Goal: Information Seeking & Learning: Compare options

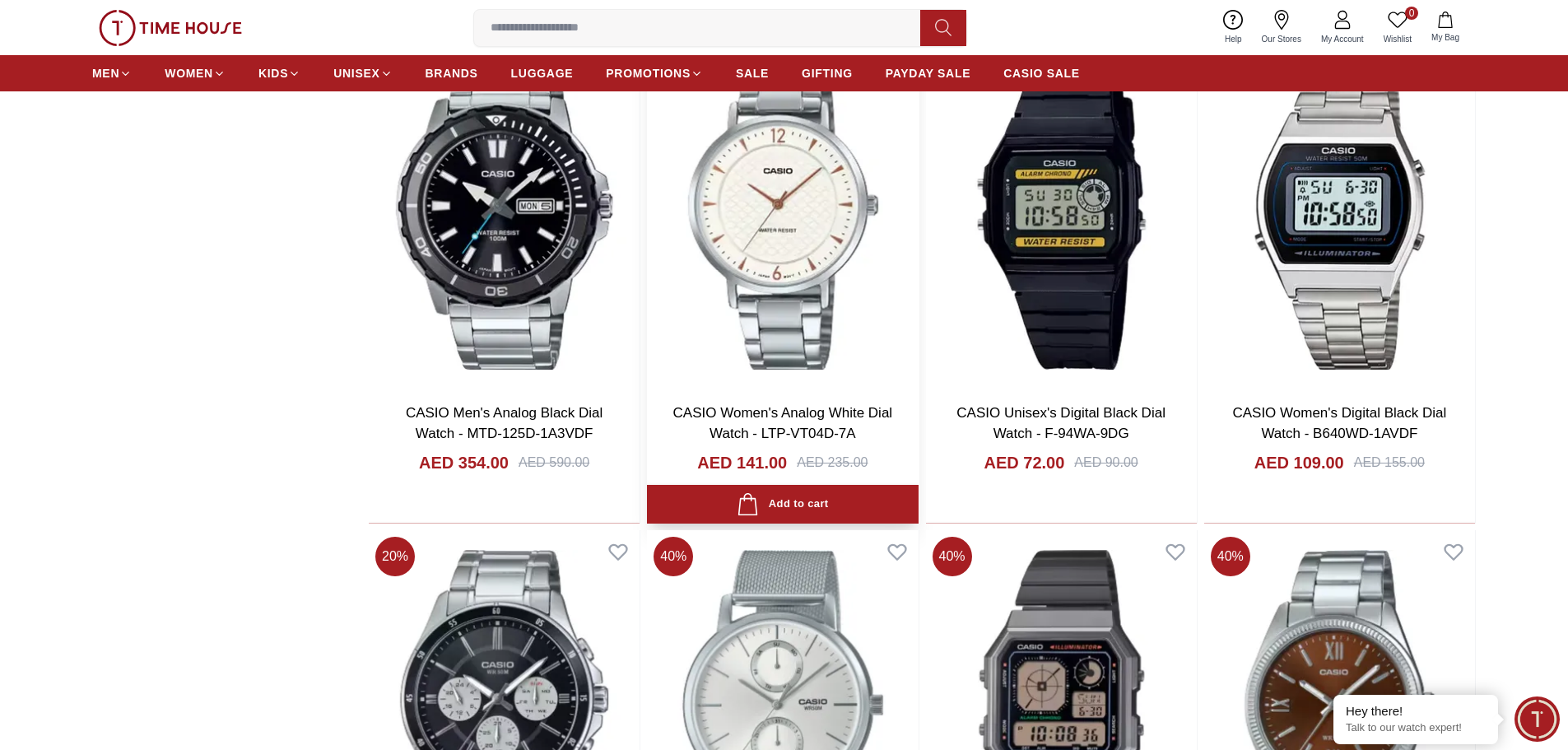
scroll to position [2388, 0]
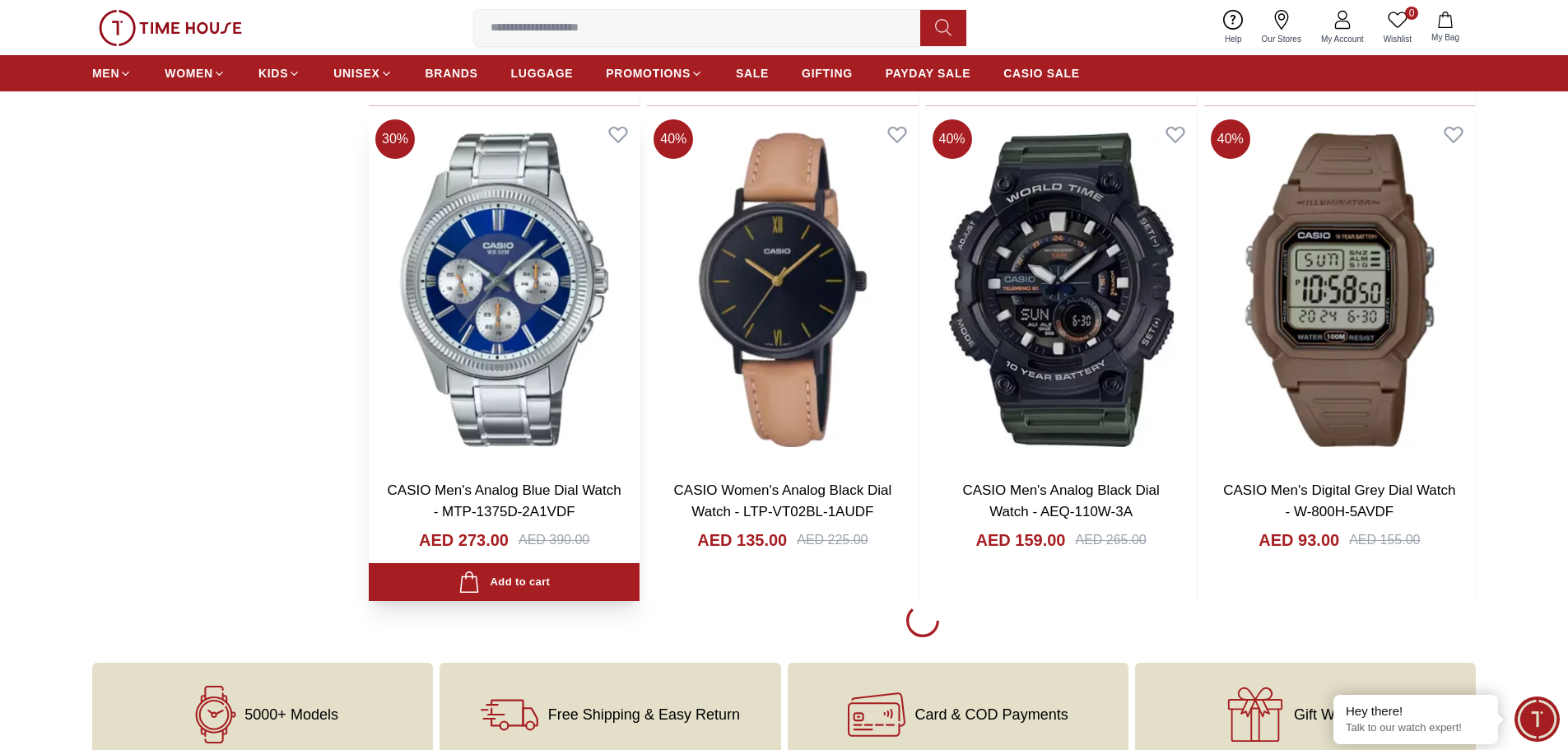
scroll to position [5353, 0]
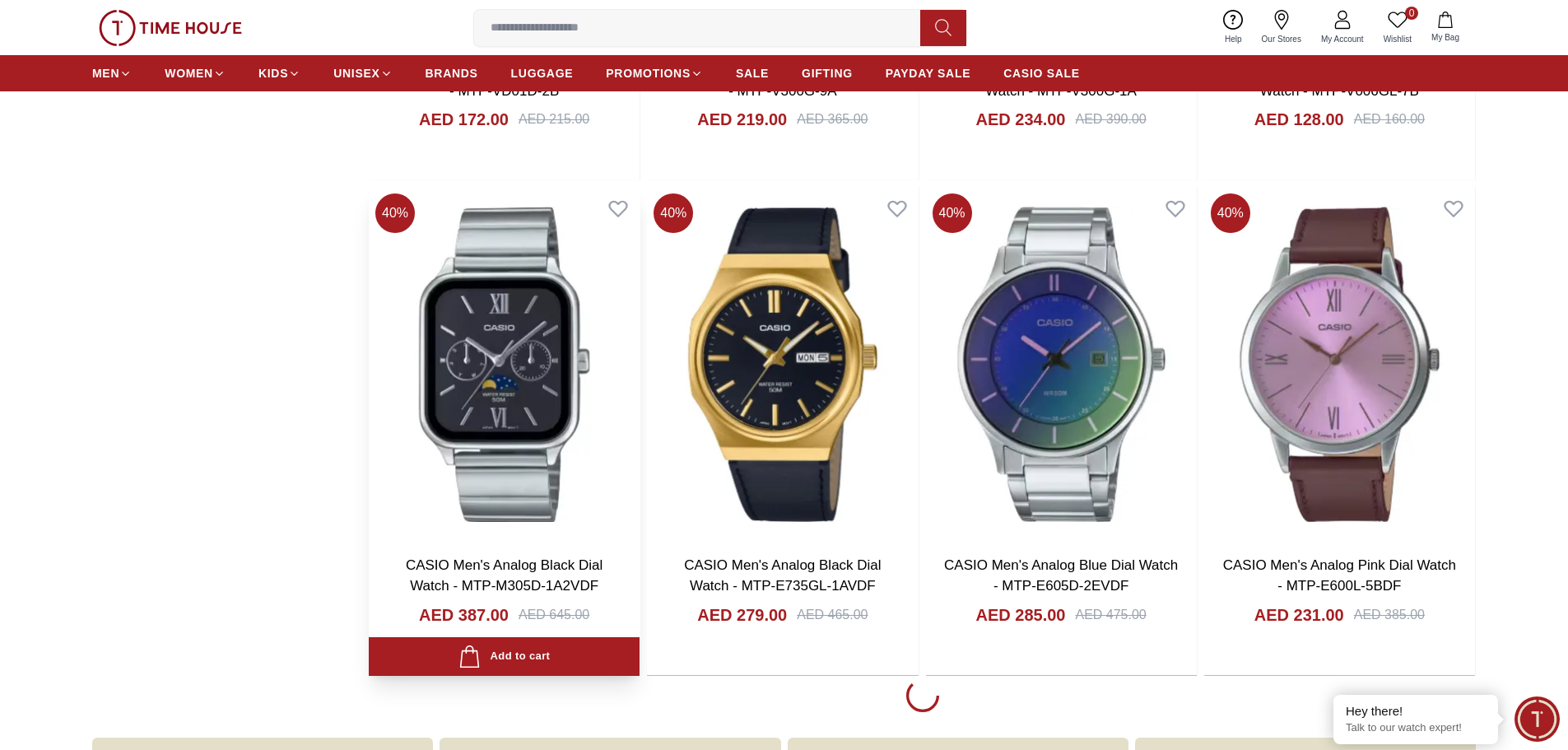
scroll to position [10294, 0]
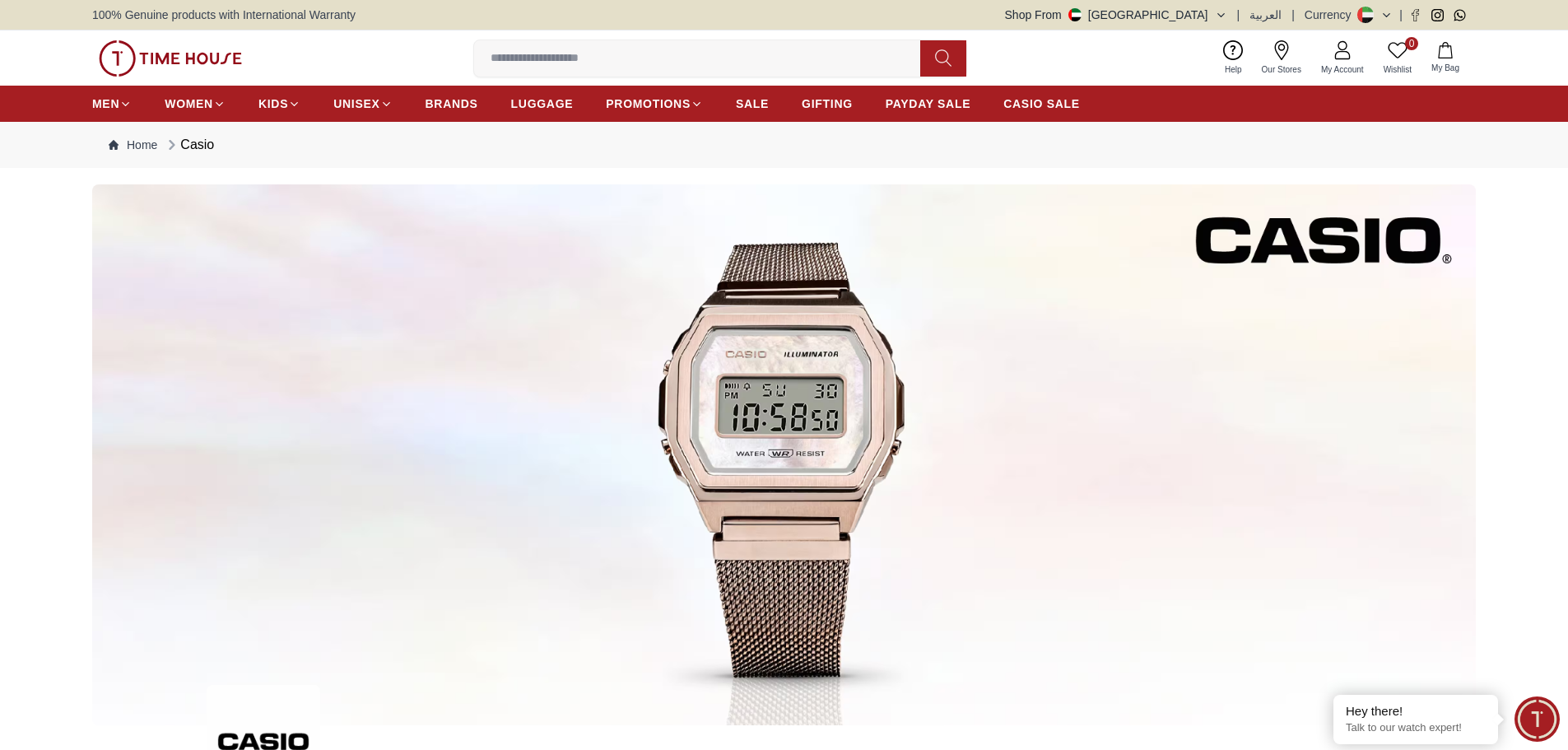
click at [812, 390] on img at bounding box center [784, 454] width 1384 height 541
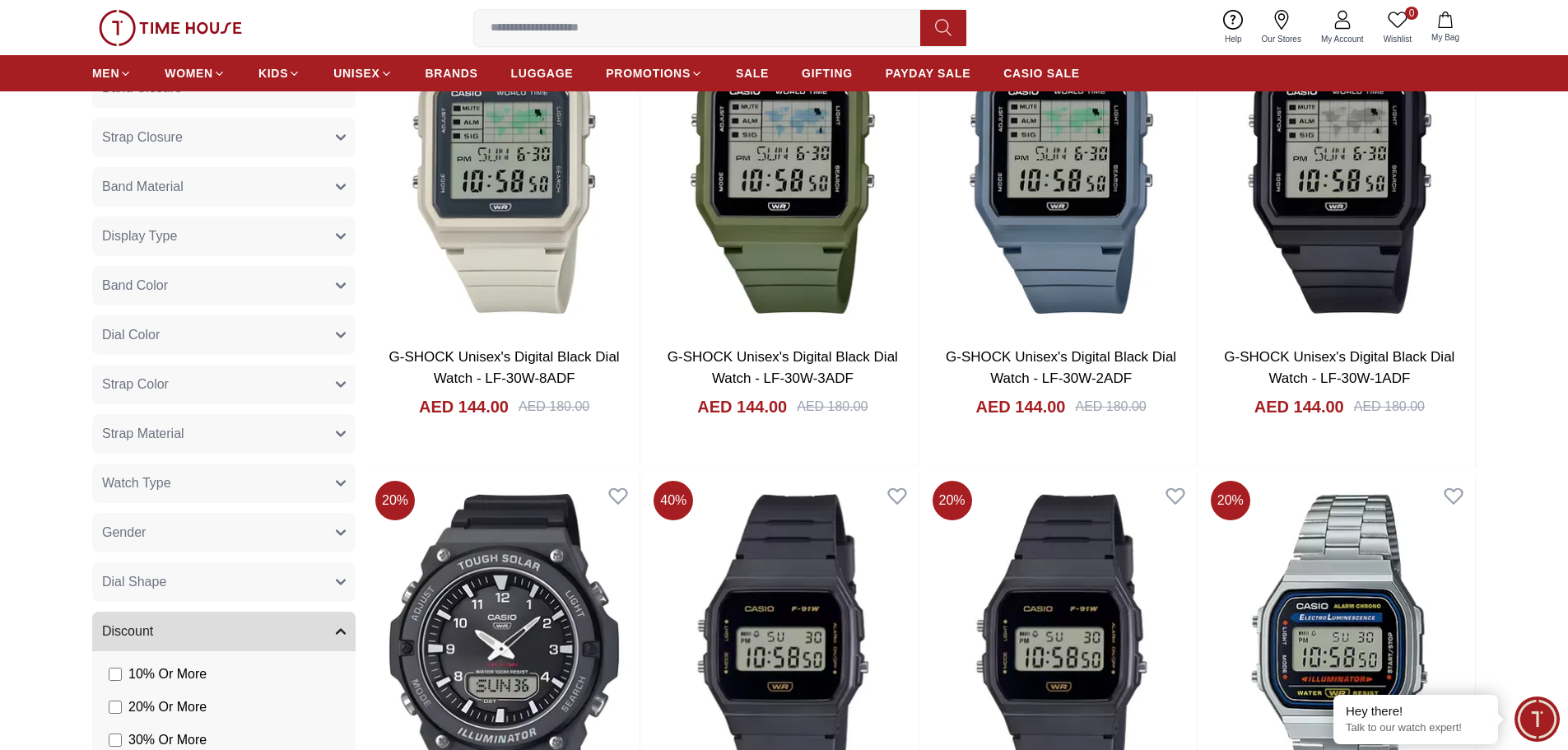
scroll to position [988, 0]
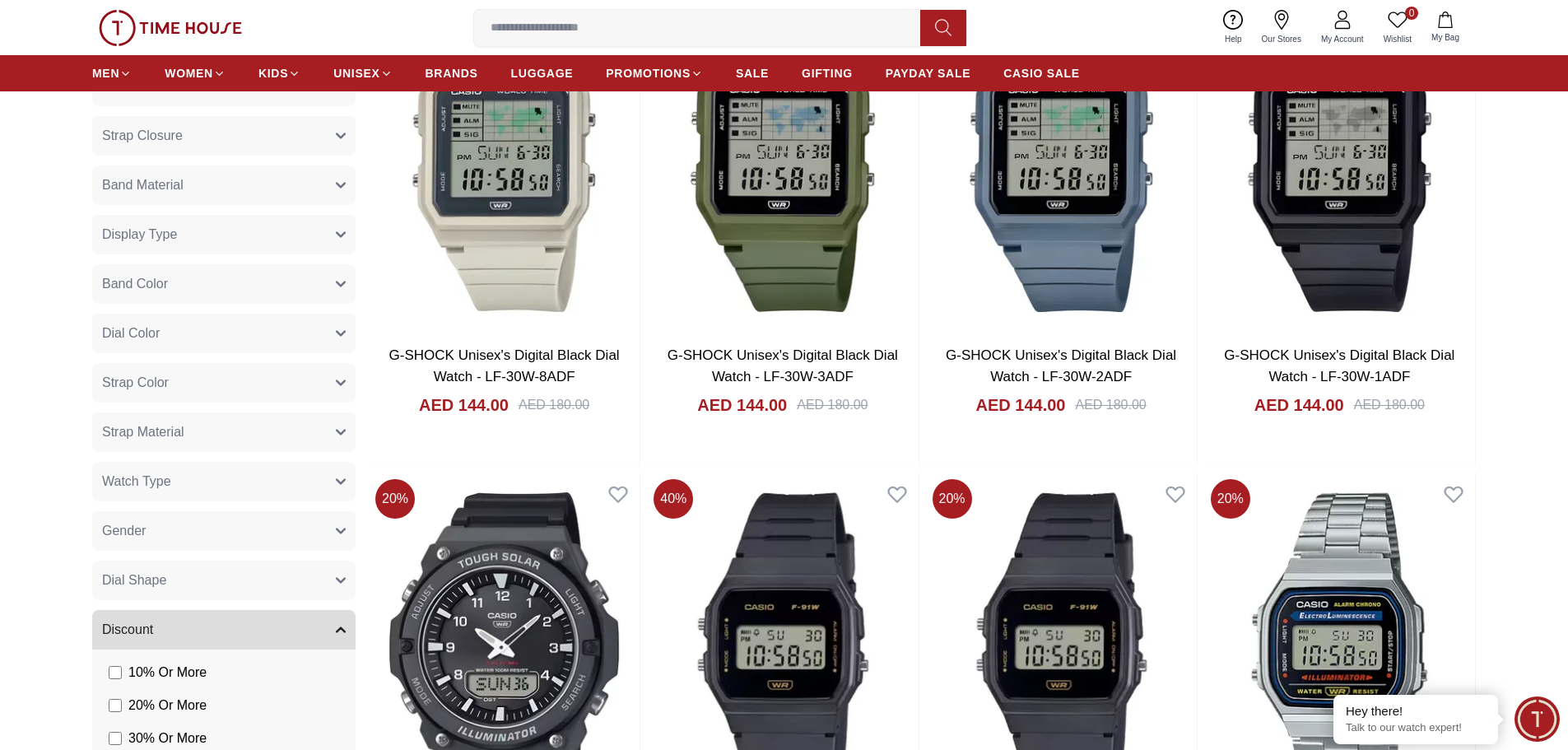
click at [296, 486] on button "Watch Type" at bounding box center [224, 482] width 263 height 40
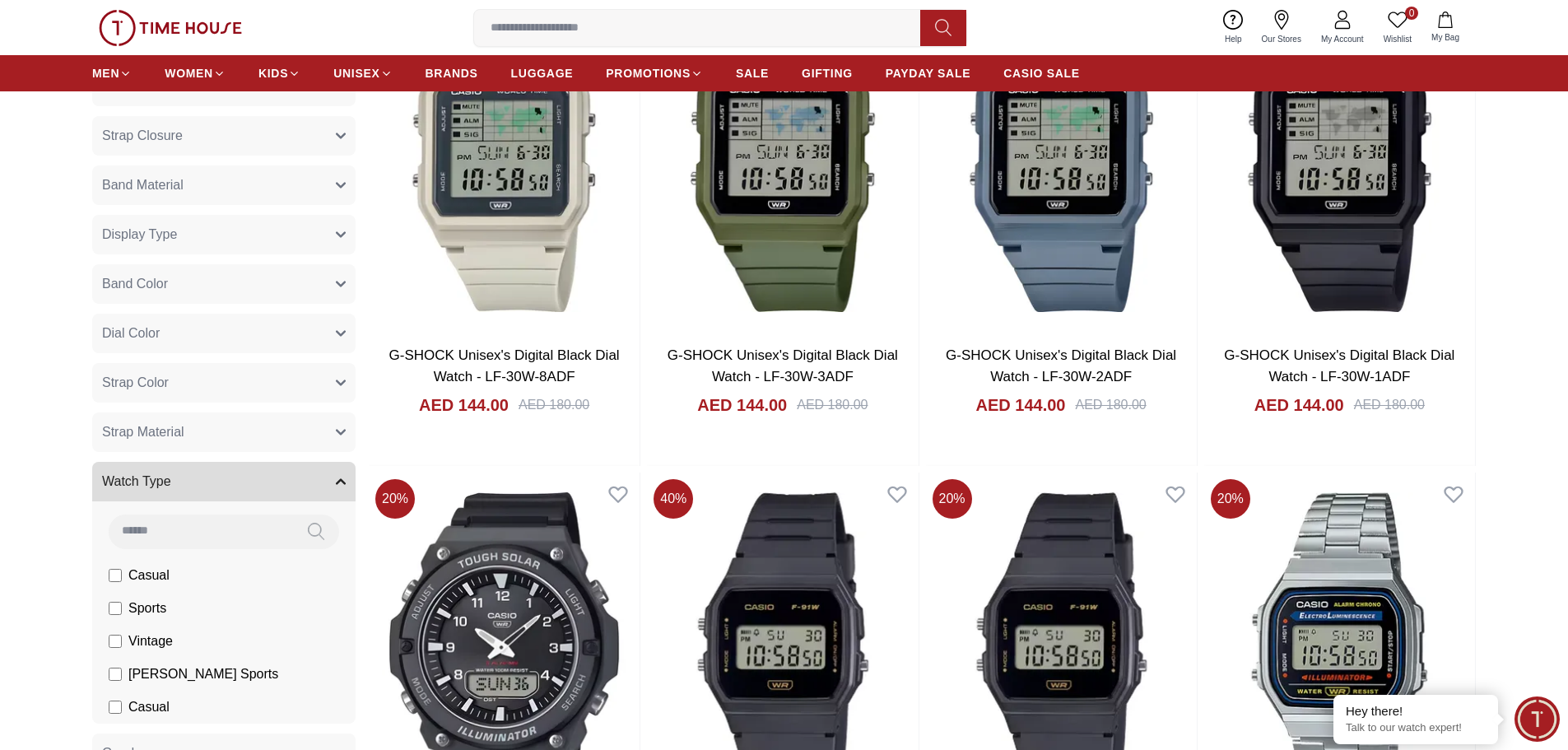
click at [296, 486] on button "Watch Type" at bounding box center [224, 482] width 263 height 40
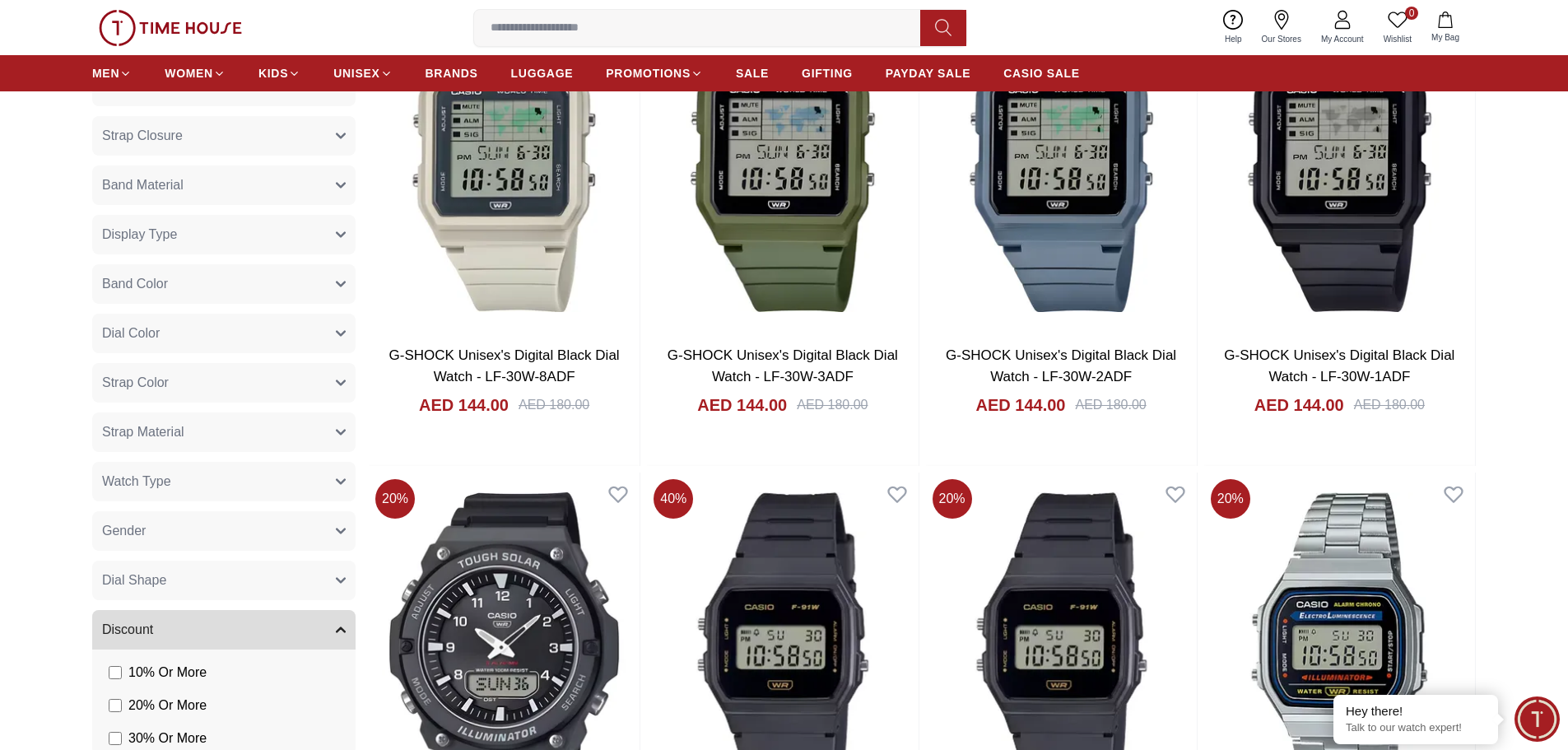
click at [271, 532] on button "Gender" at bounding box center [224, 531] width 263 height 40
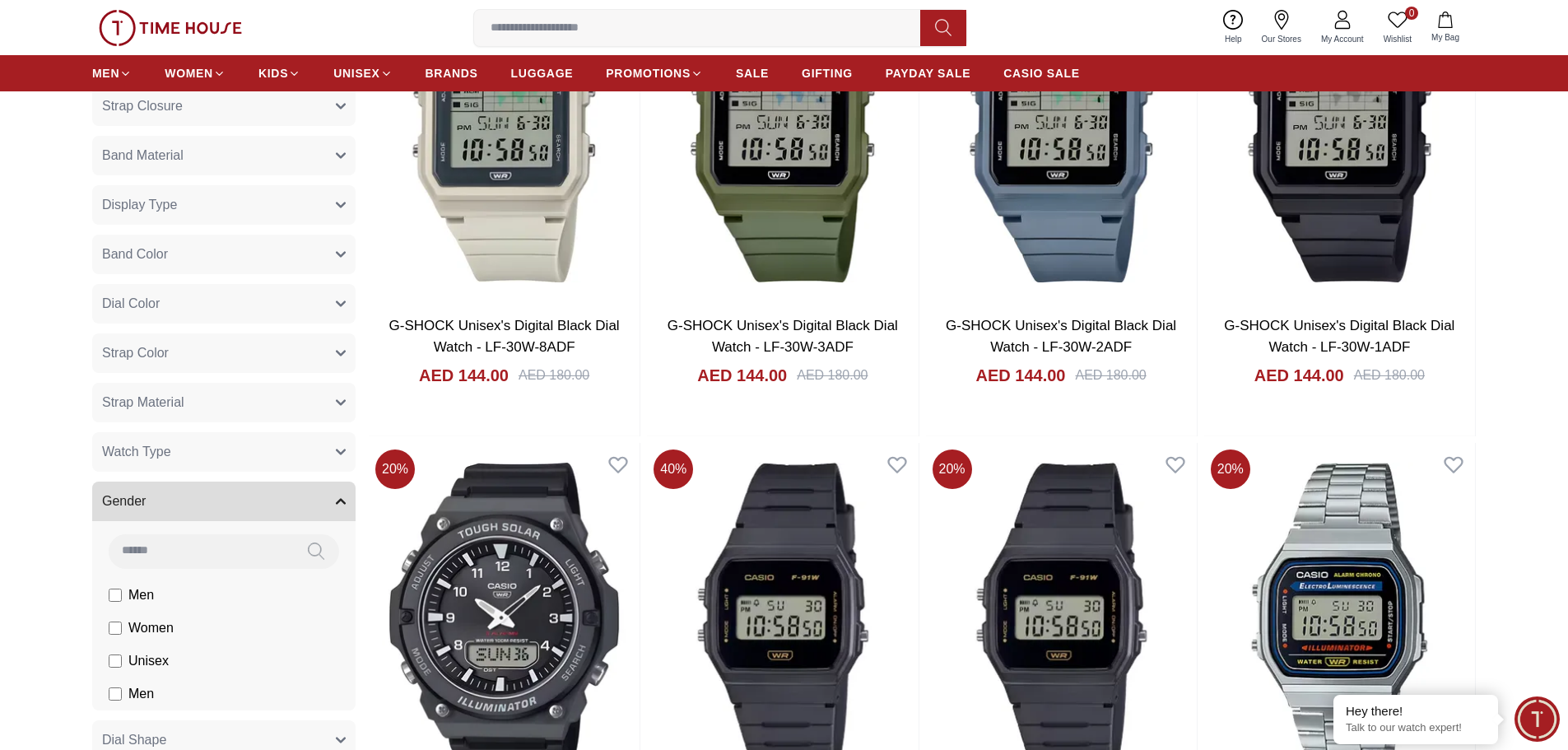
scroll to position [1070, 0]
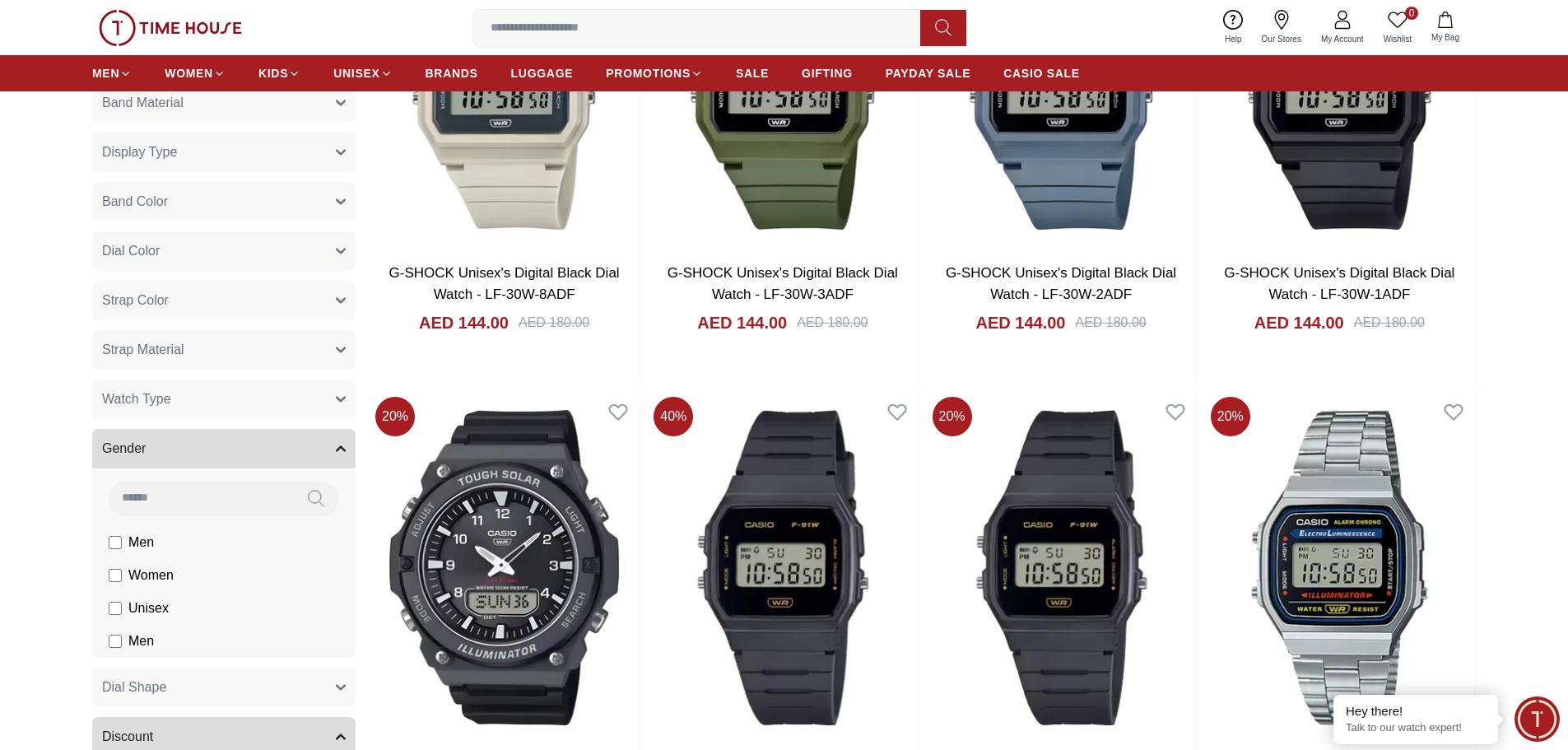
drag, startPoint x: 160, startPoint y: 574, endPoint x: 149, endPoint y: 589, distance: 18.6
click at [160, 574] on span "Women" at bounding box center [150, 575] width 45 height 20
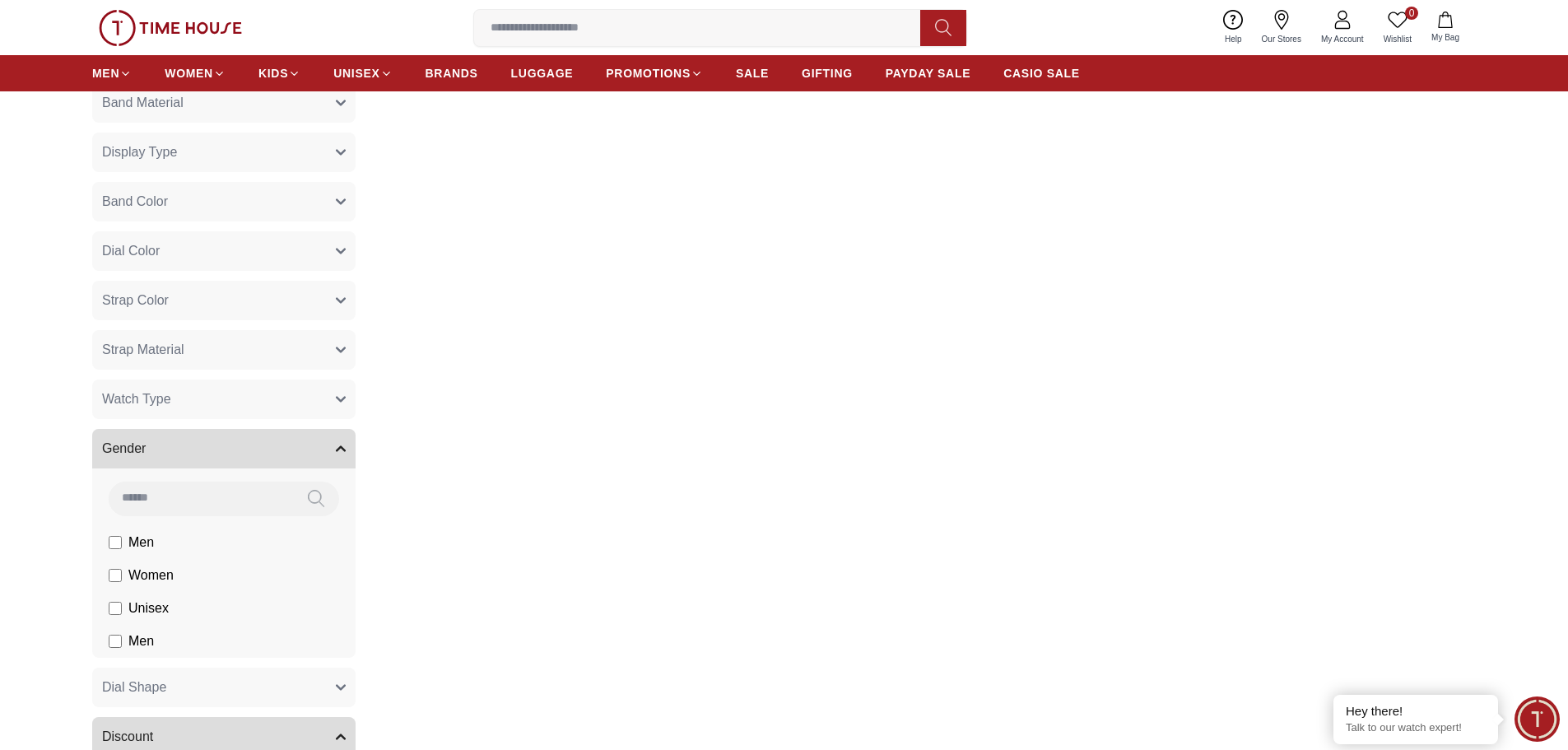
click at [146, 609] on span "Unisex" at bounding box center [149, 608] width 41 height 20
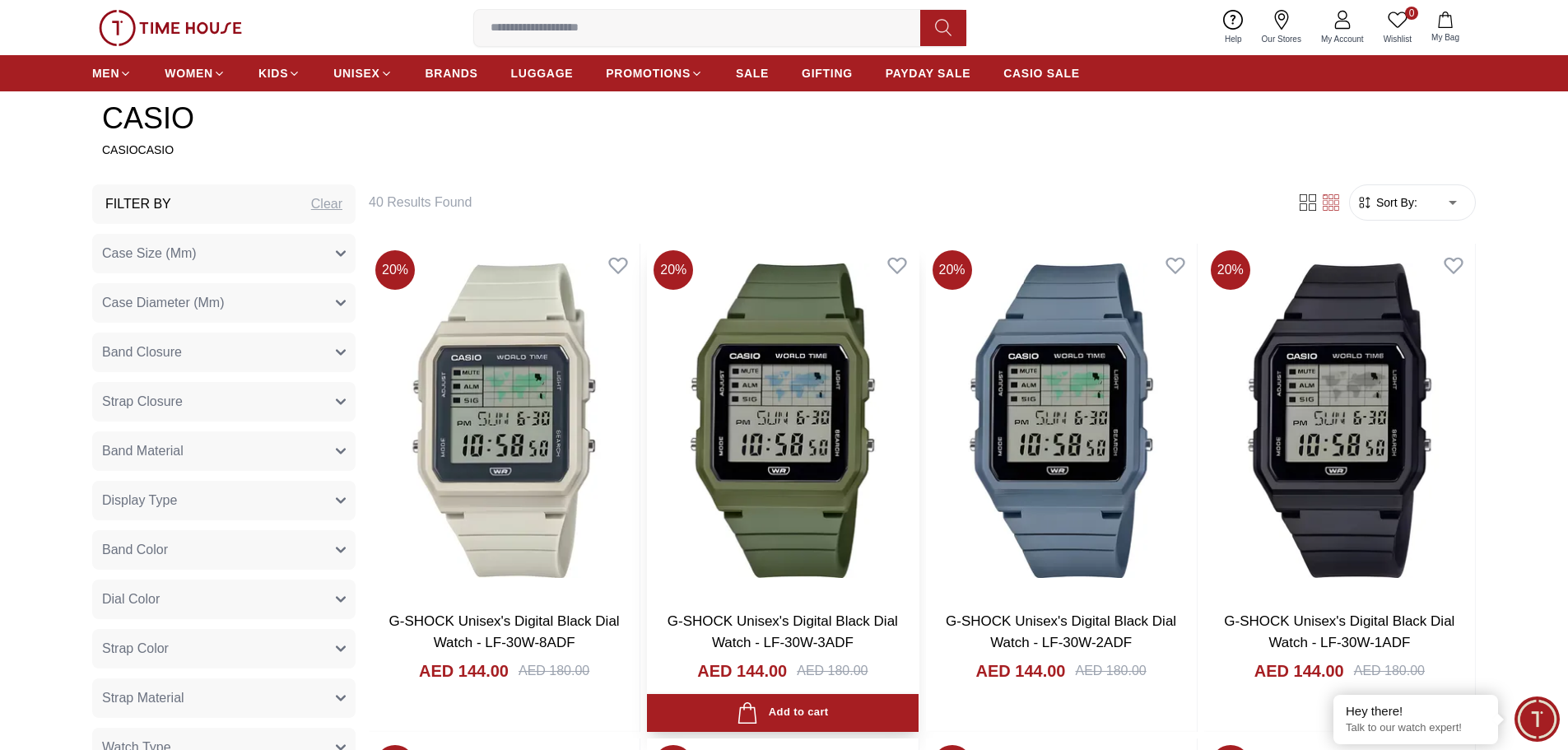
scroll to position [742, 0]
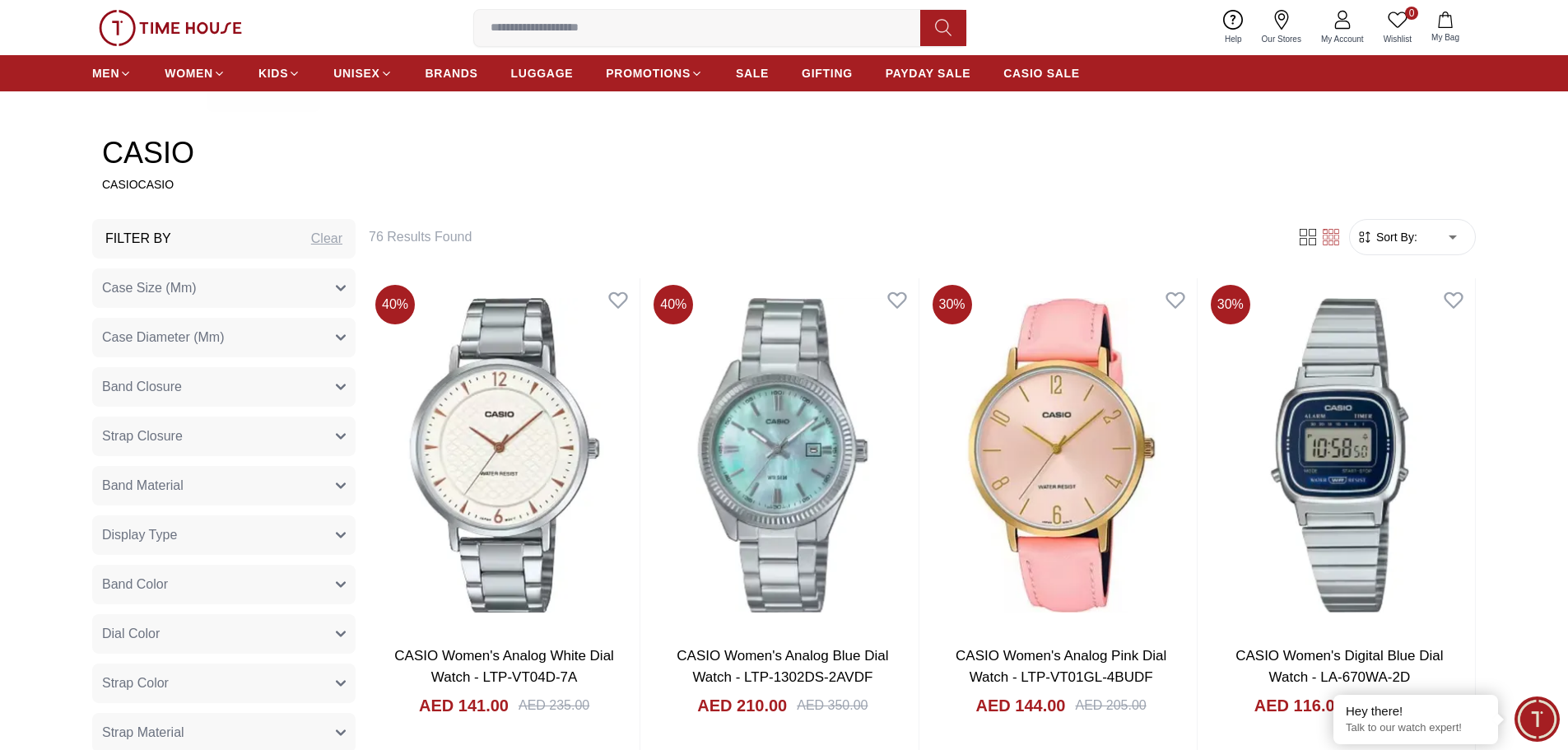
scroll to position [659, 0]
